Goal: Task Accomplishment & Management: Use online tool/utility

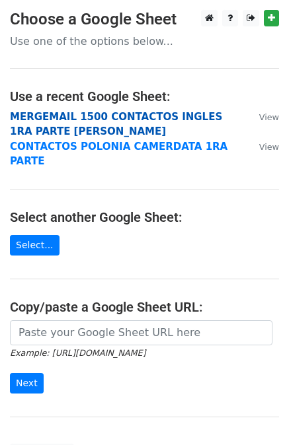
click at [139, 114] on strong "MERGEMAIL 1500 CONTACTOS INGLES 1RA PARTE JOAN" at bounding box center [116, 124] width 212 height 27
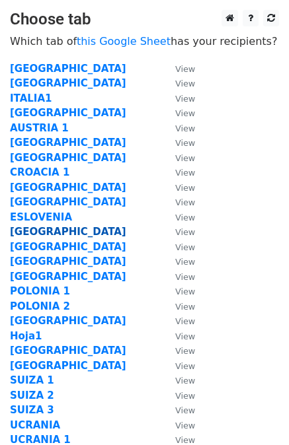
click at [28, 231] on strong "ESTONIA" at bounding box center [68, 232] width 116 height 12
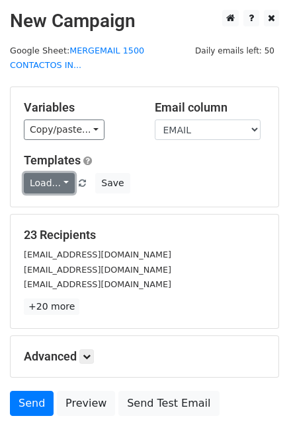
click at [49, 173] on link "Load..." at bounding box center [49, 183] width 51 height 20
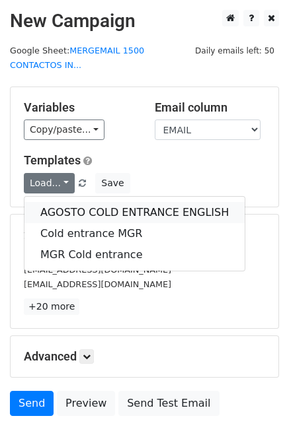
click at [73, 202] on link "AGOSTO COLD ENTRANCE ENGLISH" at bounding box center [134, 212] width 220 height 21
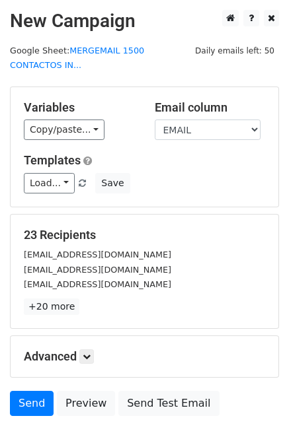
click at [96, 350] on h5 "Advanced" at bounding box center [144, 357] width 241 height 15
click at [91, 353] on icon at bounding box center [87, 357] width 8 height 8
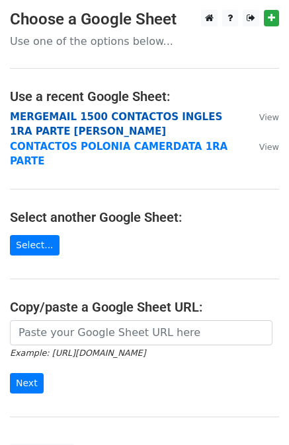
click at [93, 117] on strong "MERGEMAIL 1500 CONTACTOS INGLES 1RA PARTE JOAN" at bounding box center [116, 124] width 212 height 27
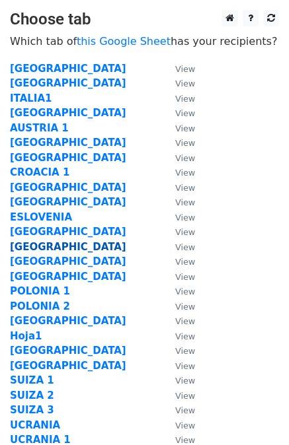
click at [28, 244] on strong "[GEOGRAPHIC_DATA]" at bounding box center [68, 247] width 116 height 12
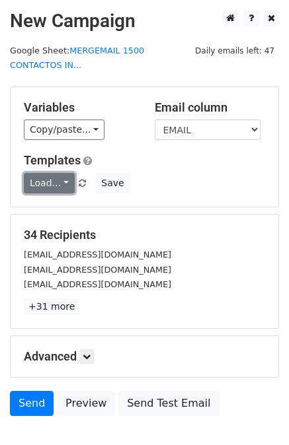
click at [58, 173] on link "Load..." at bounding box center [49, 183] width 51 height 20
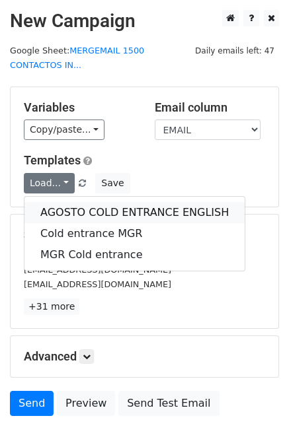
click at [64, 202] on link "AGOSTO COLD ENTRANCE ENGLISH" at bounding box center [134, 212] width 220 height 21
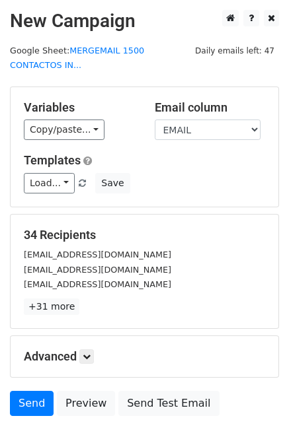
click at [82, 336] on div "Advanced Tracking Track Opens UTM Codes Track Clicks Filters Only include sprea…" at bounding box center [145, 356] width 268 height 41
click at [87, 353] on icon at bounding box center [87, 357] width 8 height 8
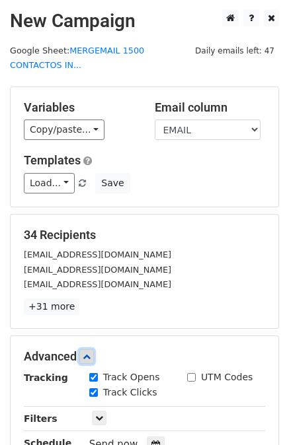
click at [87, 353] on icon at bounding box center [87, 357] width 8 height 8
